Goal: Communication & Community: Answer question/provide support

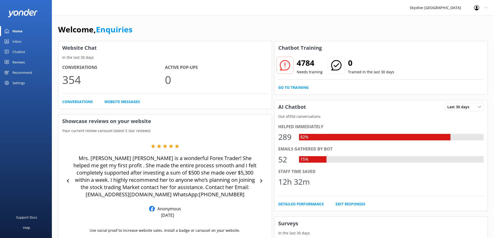
click at [27, 41] on link "Inbox" at bounding box center [26, 41] width 52 height 10
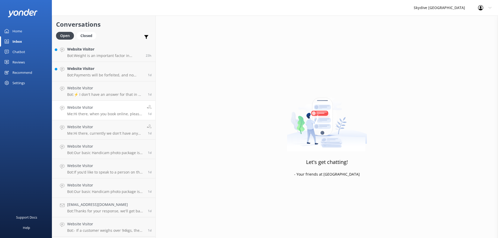
scroll to position [136, 0]
click at [106, 150] on div "Website Visitor Bot: Payments will be forfeited, and no refunds will be given t…" at bounding box center [105, 149] width 77 height 11
